Goal: Task Accomplishment & Management: Manage account settings

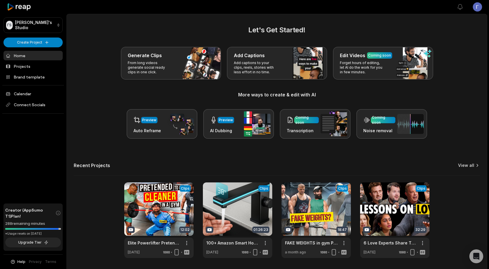
click at [478, 163] on icon at bounding box center [477, 166] width 6 height 6
click at [468, 161] on div "Let's Get Started! Generate Clips From long videos generate social ready clips …" at bounding box center [277, 141] width 420 height 233
click at [469, 163] on link "View all" at bounding box center [466, 166] width 16 height 6
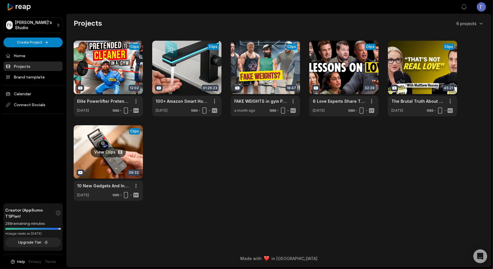
click at [123, 156] on link at bounding box center [108, 163] width 69 height 76
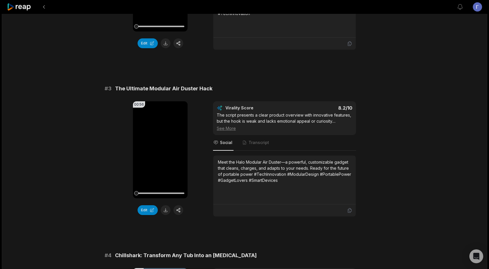
scroll to position [483, 0]
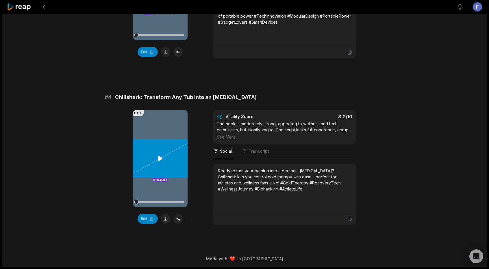
click at [159, 156] on video "Your browser does not support mp4 format." at bounding box center [160, 158] width 55 height 97
click at [160, 155] on icon at bounding box center [160, 158] width 7 height 7
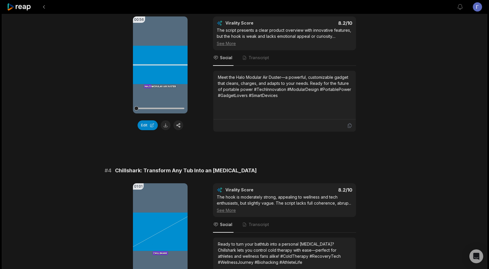
scroll to position [310, 0]
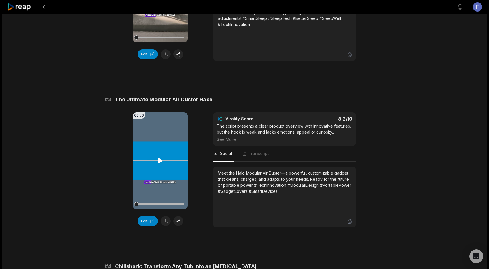
click at [157, 160] on icon at bounding box center [160, 160] width 7 height 7
click at [160, 160] on icon at bounding box center [160, 160] width 7 height 7
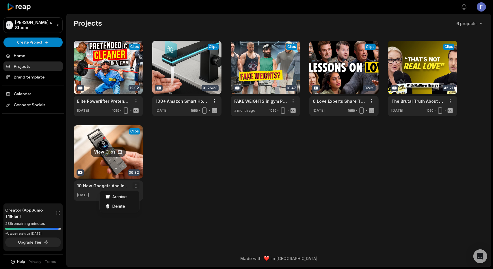
click at [136, 186] on html "ΓS [PERSON_NAME]'s Studio Create Project Home Projects Brand template Calendar …" at bounding box center [246, 134] width 493 height 269
click at [122, 207] on span "Delete" at bounding box center [118, 206] width 13 height 6
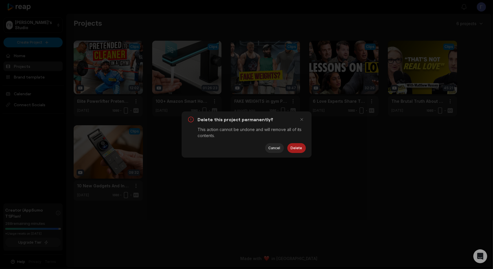
click at [298, 150] on button "Delete" at bounding box center [296, 148] width 18 height 10
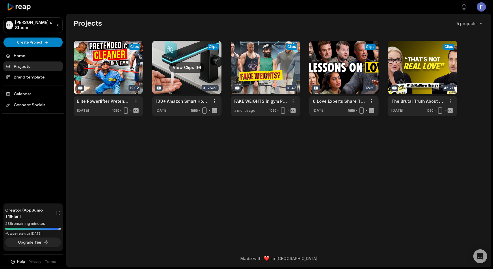
click at [190, 69] on link at bounding box center [186, 79] width 69 height 76
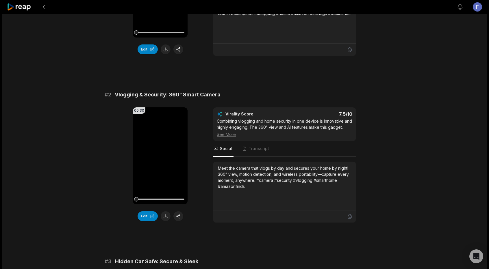
scroll to position [231, 0]
